Goal: Information Seeking & Learning: Check status

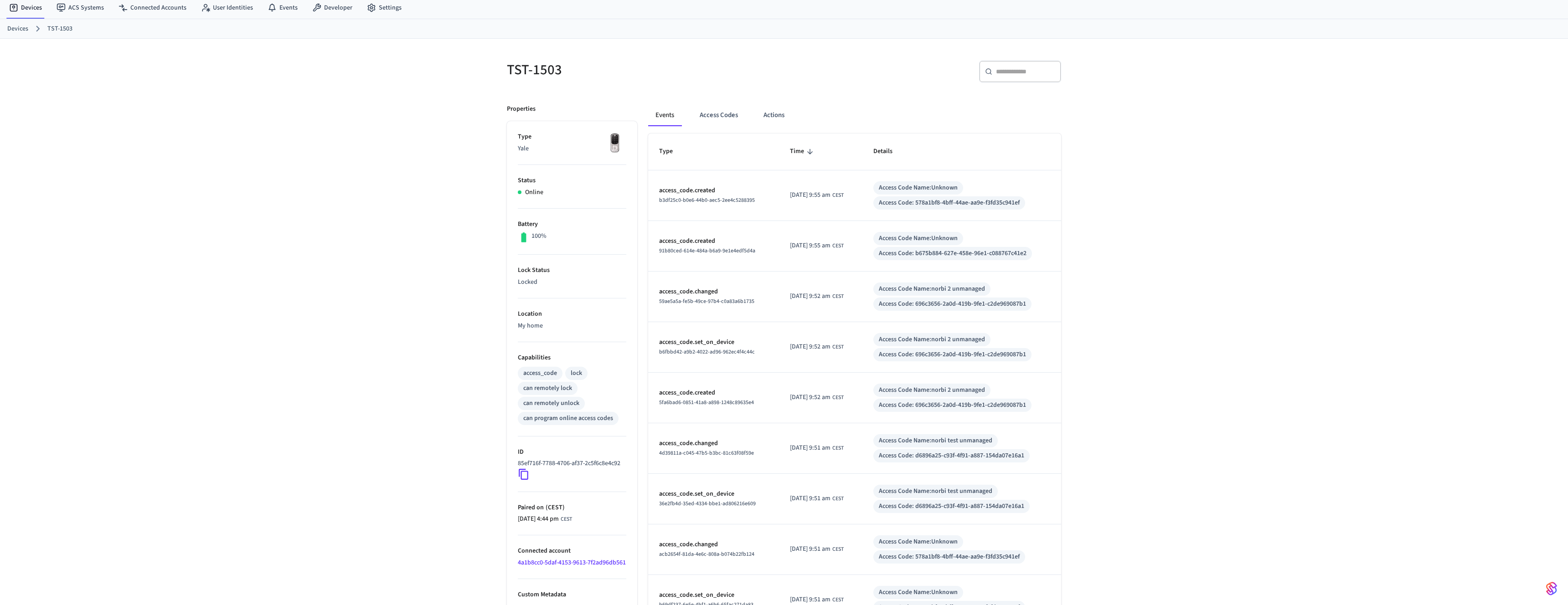
scroll to position [8, 0]
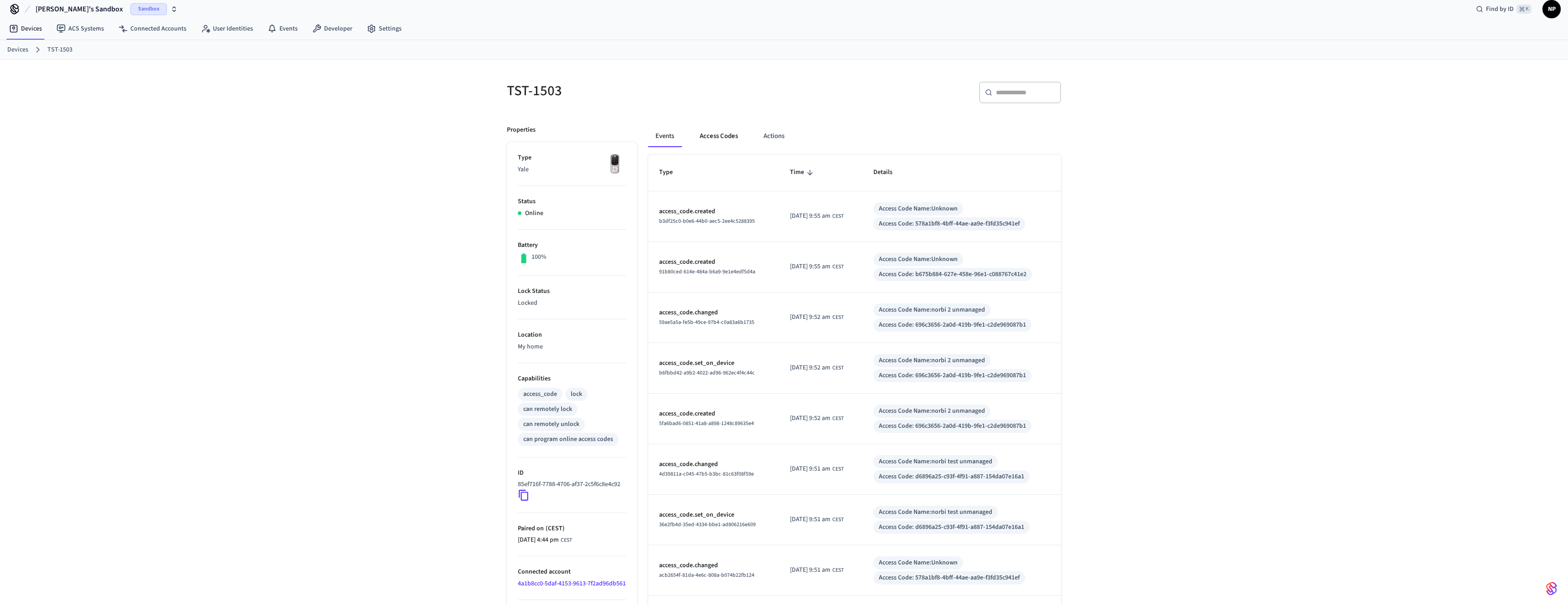
click at [730, 137] on button "Access Codes" at bounding box center [718, 136] width 53 height 22
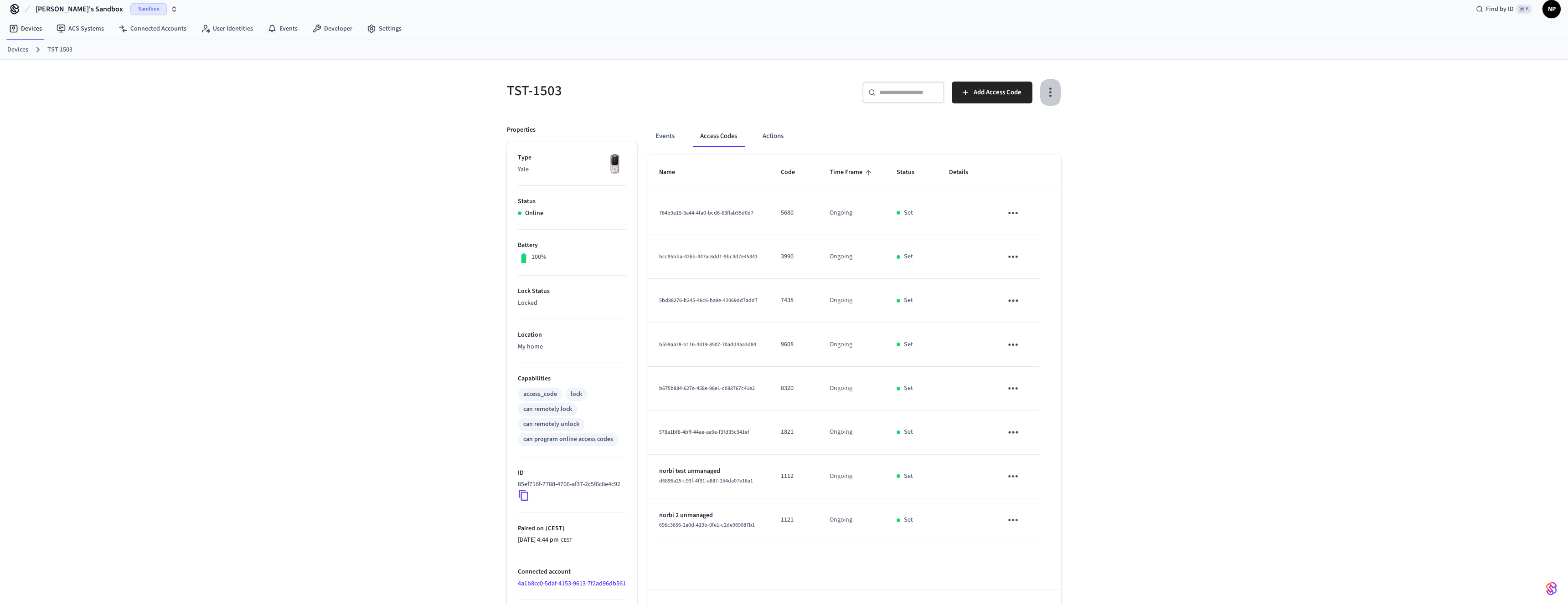
click at [1052, 92] on icon "button" at bounding box center [1050, 92] width 14 height 14
click at [1015, 131] on li "Show unmanaged access codes on device" at bounding box center [992, 130] width 128 height 24
click at [1225, 189] on div at bounding box center [784, 302] width 1568 height 605
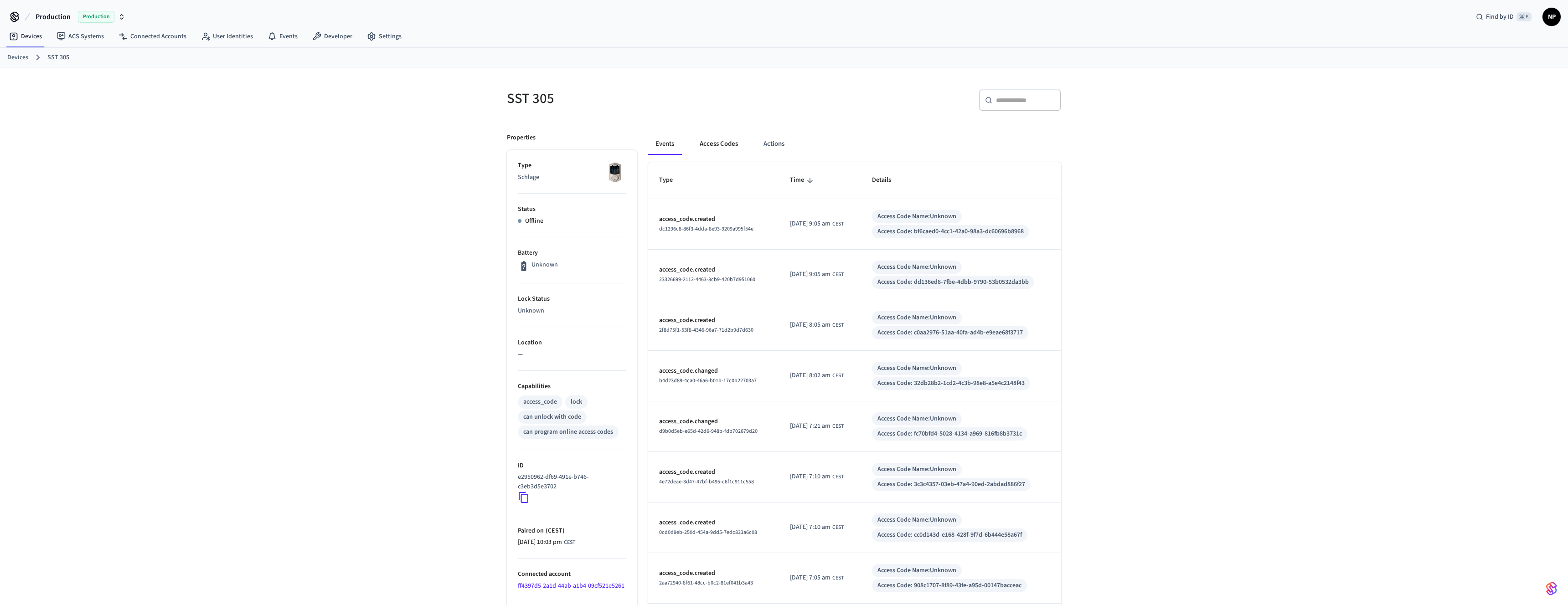
click at [716, 144] on button "Access Codes" at bounding box center [718, 144] width 53 height 22
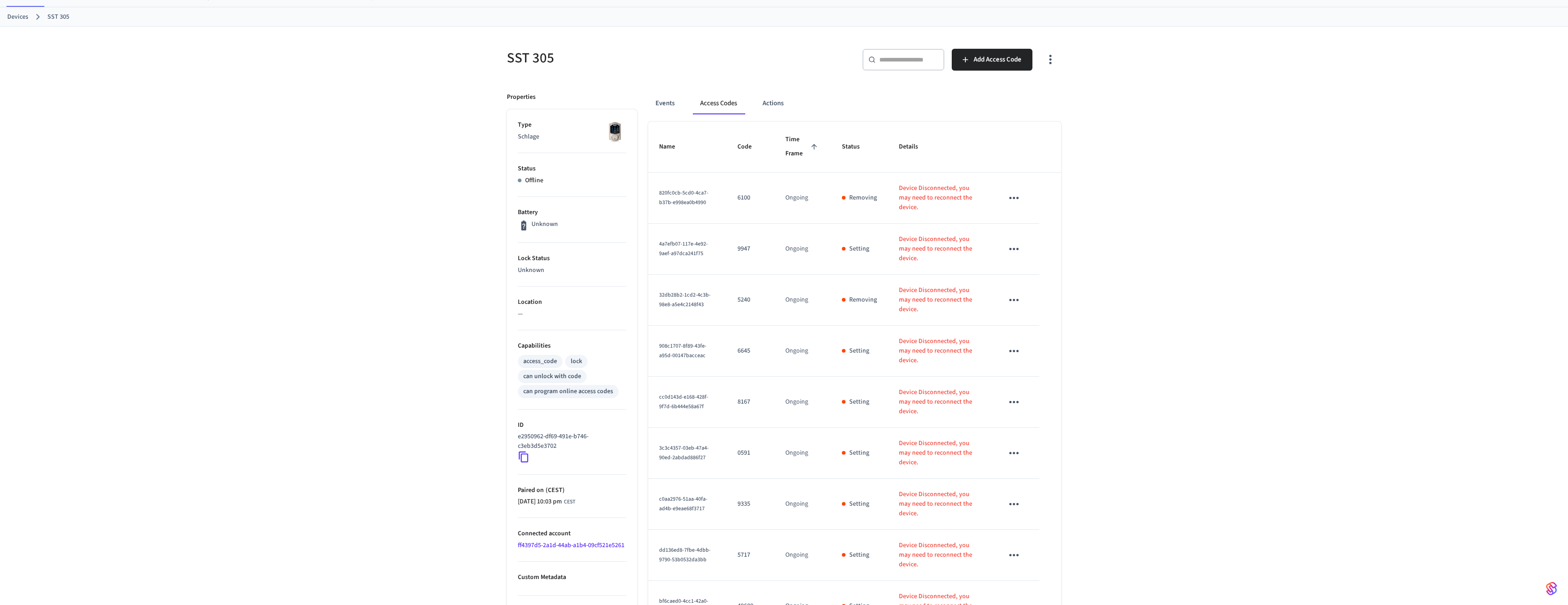
scroll to position [34, 0]
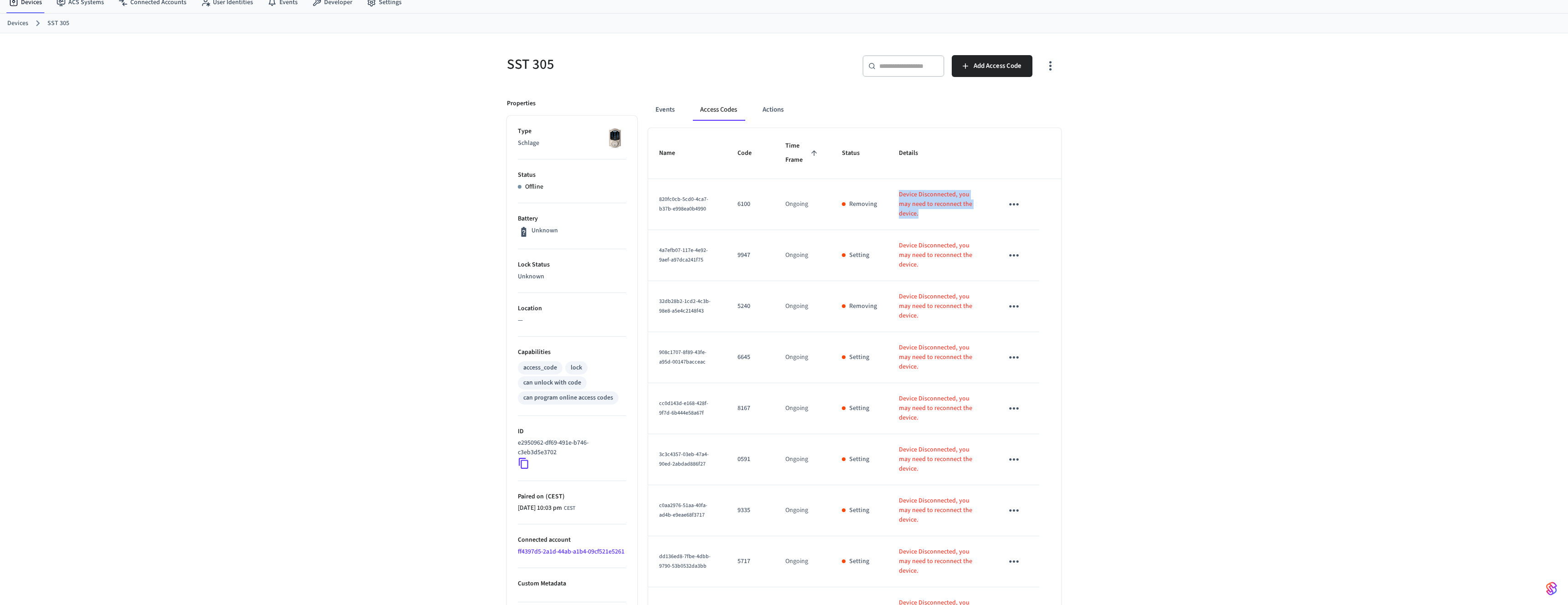
drag, startPoint x: 897, startPoint y: 195, endPoint x: 995, endPoint y: 214, distance: 99.8
click at [995, 214] on tr "820fc0cb-5cd0-4ca7-b37b-e998ea0b4990 6100 Ongoing Removing Device Disconnected,…" at bounding box center [855, 205] width 413 height 51
drag, startPoint x: 981, startPoint y: 424, endPoint x: 899, endPoint y: 416, distance: 82.4
click at [899, 446] on p "Device Disconnected, you may need to reconnect the device." at bounding box center [940, 460] width 83 height 29
